Goal: Transaction & Acquisition: Purchase product/service

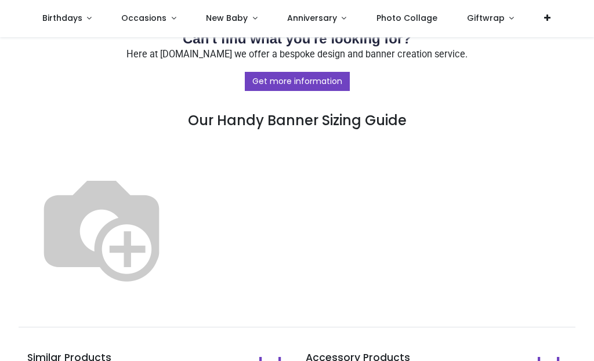
scroll to position [592, 0]
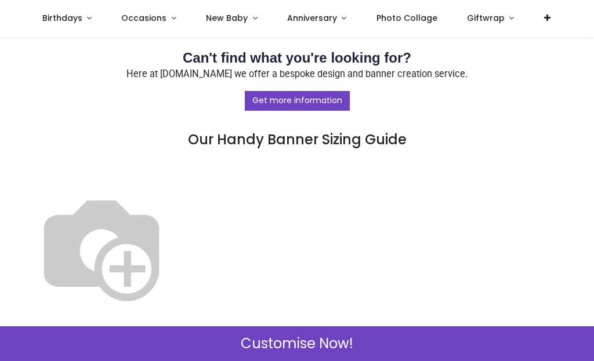
click at [317, 351] on span "Customise Now!" at bounding box center [297, 344] width 112 height 20
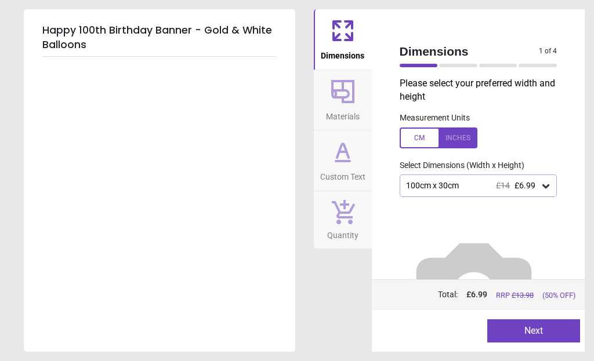
click at [550, 188] on icon at bounding box center [546, 186] width 12 height 12
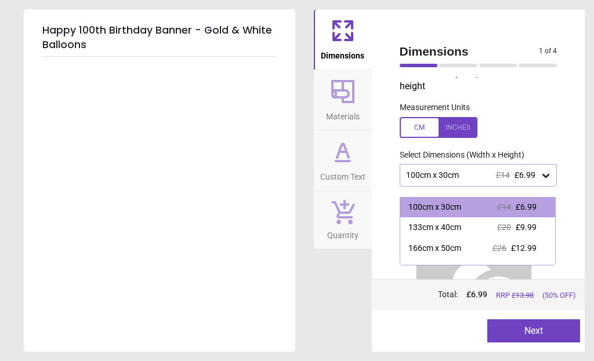
scroll to position [9, 0]
click at [530, 227] on span "£9.99" at bounding box center [525, 227] width 21 height 9
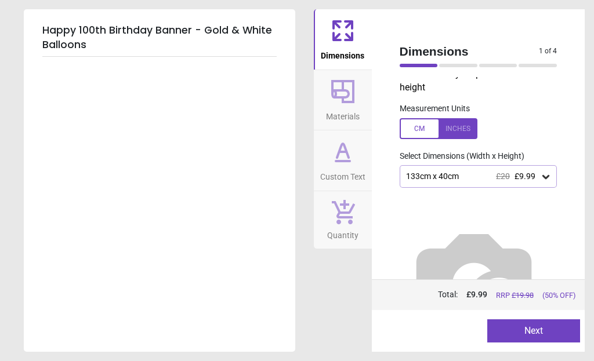
click at [545, 176] on icon at bounding box center [545, 177] width 7 height 4
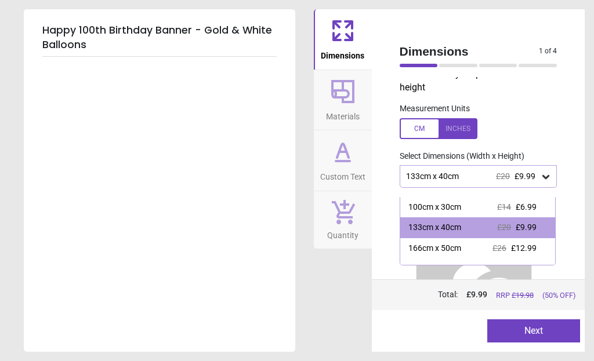
click at [571, 303] on div "Price : Total: £ 9.99 RRP £ 19.98 (50% OFF)" at bounding box center [478, 294] width 213 height 31
click at [61, 90] on div "Happy 100th Birthday Banner - Gold & White Balloons" at bounding box center [159, 180] width 271 height 343
click at [56, 67] on div "Happy 100th Birthday Banner - Gold & White Balloons" at bounding box center [159, 180] width 271 height 343
click at [143, 181] on div "Happy 100th Birthday Banner - Gold & White Balloons" at bounding box center [159, 180] width 271 height 343
click at [157, 165] on div "Happy 100th Birthday Banner - Gold & White Balloons" at bounding box center [159, 180] width 271 height 343
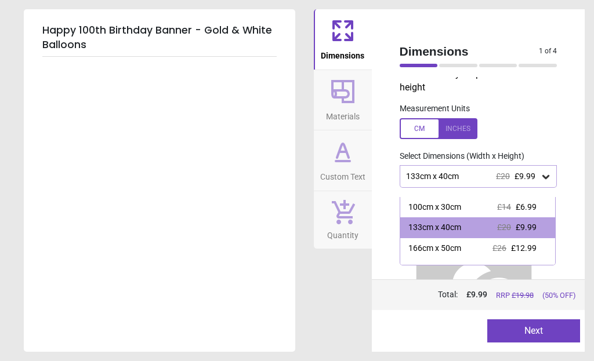
click at [536, 336] on button "Next" at bounding box center [533, 330] width 93 height 23
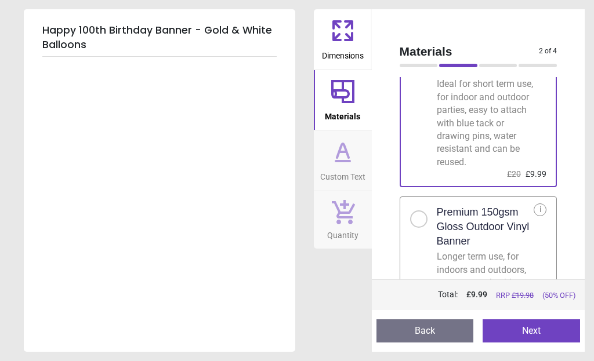
scroll to position [91, 0]
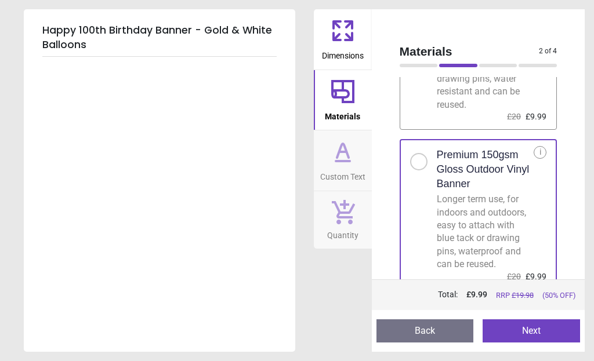
scroll to position [134, 0]
click at [536, 339] on button "Next" at bounding box center [530, 330] width 97 height 23
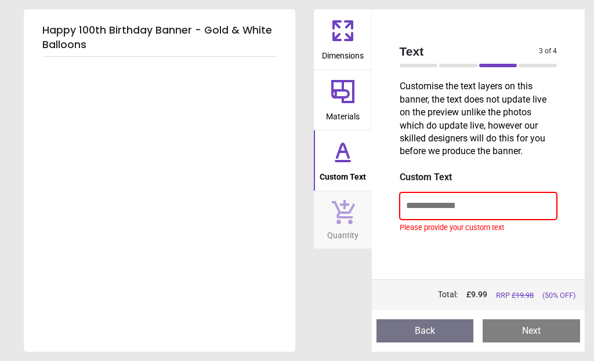
click at [418, 205] on input "text" at bounding box center [478, 205] width 158 height 27
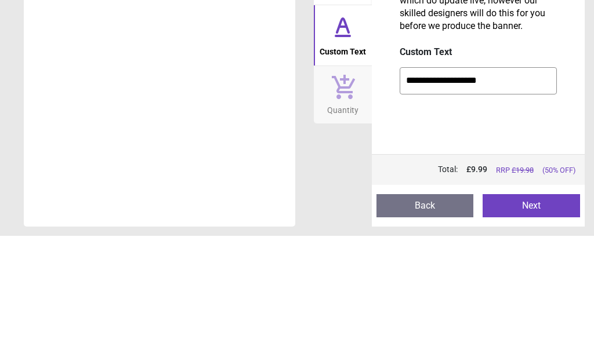
type input "**********"
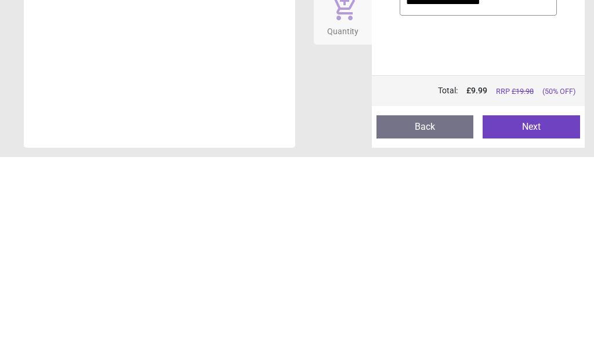
click at [536, 319] on button "Next" at bounding box center [530, 330] width 97 height 23
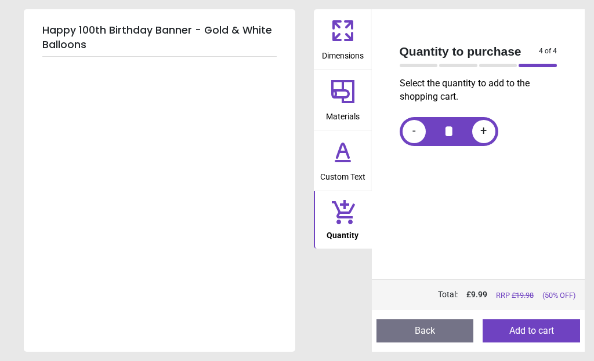
click at [539, 334] on button "Add to cart" at bounding box center [530, 330] width 97 height 23
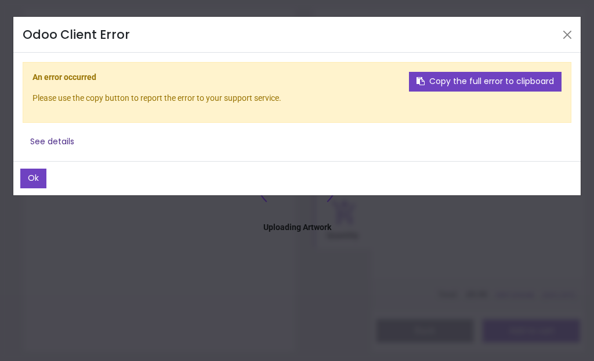
click at [501, 82] on button "Copy the full error to clipboard" at bounding box center [485, 82] width 152 height 20
click at [481, 82] on button "Copy the full error to clipboard" at bounding box center [485, 82] width 152 height 20
click at [480, 84] on button "Copy the full error to clipboard" at bounding box center [485, 82] width 152 height 20
click at [480, 89] on button "Copy the full error to clipboard" at bounding box center [485, 82] width 152 height 20
click at [31, 180] on button "Ok" at bounding box center [33, 179] width 26 height 20
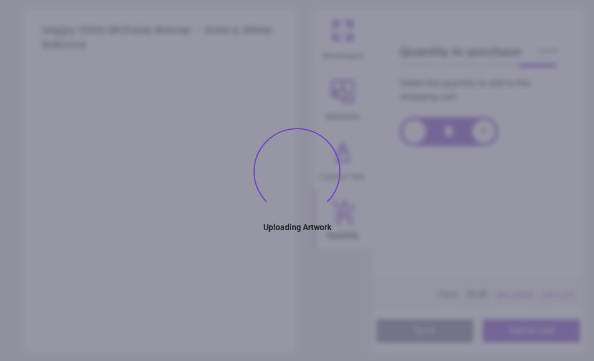
click at [241, 272] on div "Happy 100th Birthday Banner - Gold & White Balloons" at bounding box center [159, 180] width 271 height 343
